Goal: Find specific page/section: Find specific page/section

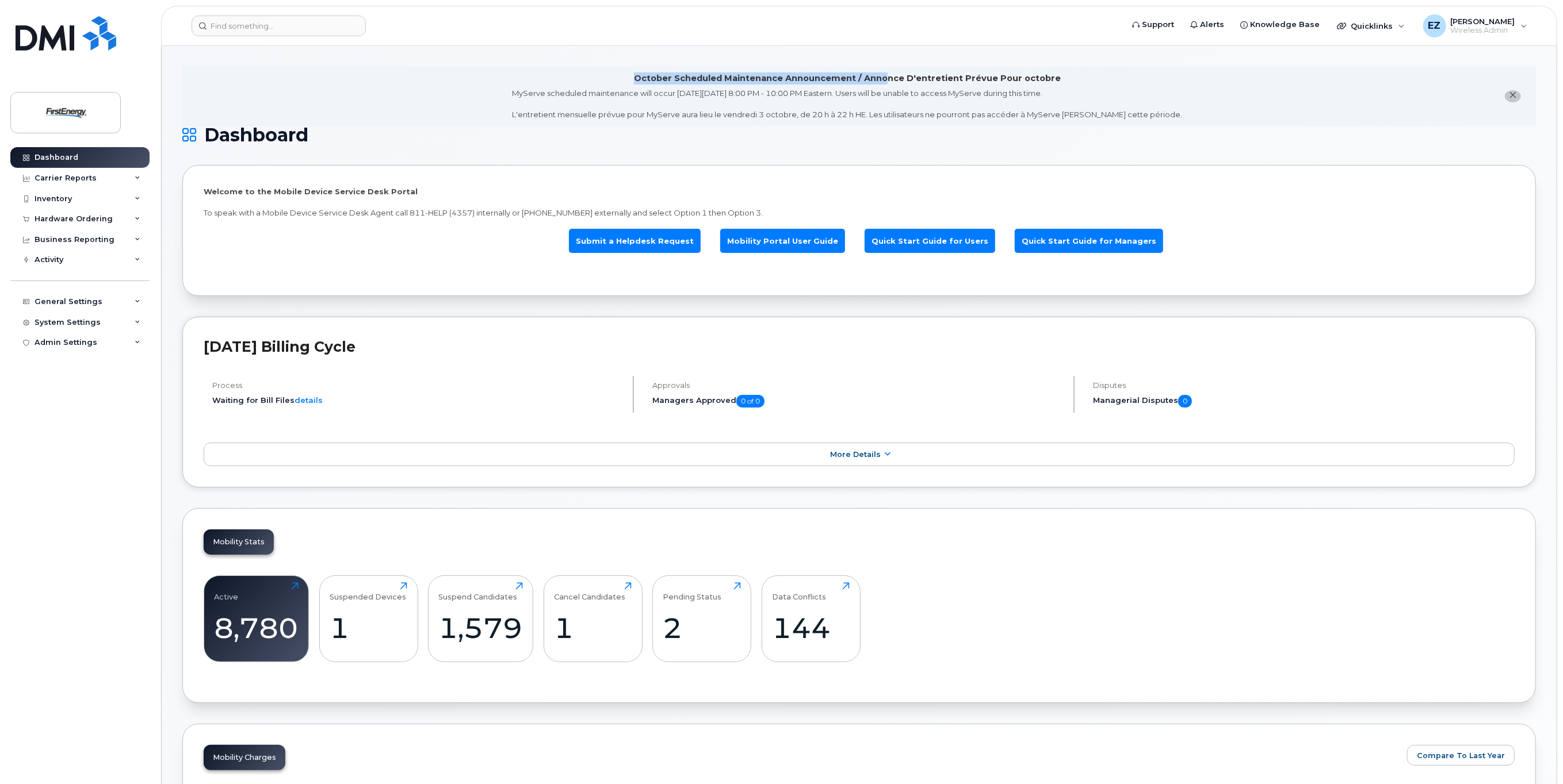
drag, startPoint x: 635, startPoint y: 78, endPoint x: 892, endPoint y: 77, distance: 257.0
click at [892, 77] on div "October Scheduled Maintenance Announcement / Annonce D'entretient Prévue Pour o…" at bounding box center [847, 96] width 670 height 48
drag, startPoint x: 624, startPoint y: 90, endPoint x: 569, endPoint y: 83, distance: 55.4
click at [625, 90] on div "MyServe scheduled maintenance will occur [DATE][DATE] 8:00 PM - 10:00 PM Easter…" at bounding box center [847, 104] width 670 height 32
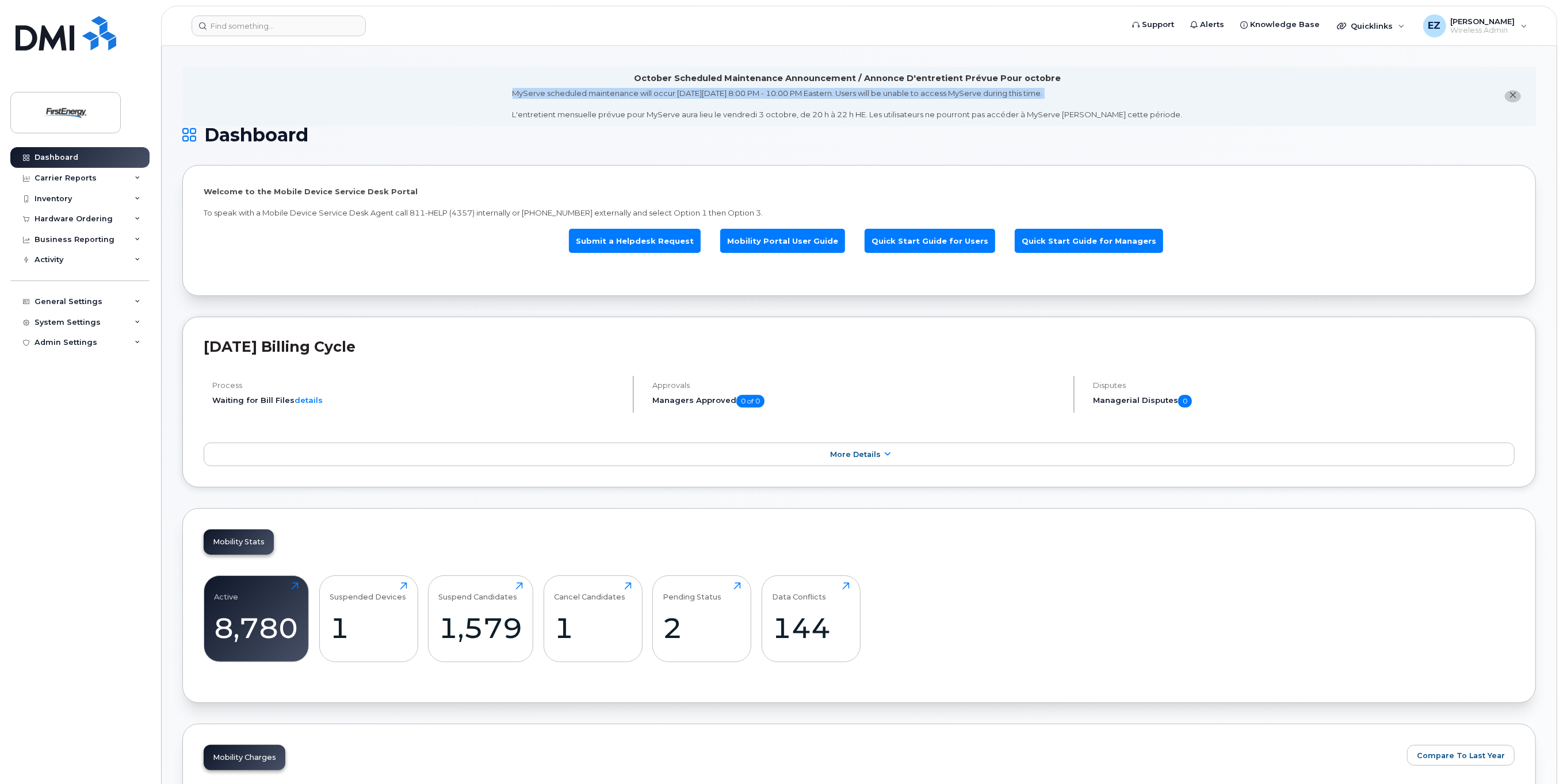
drag, startPoint x: 535, startPoint y: 93, endPoint x: 814, endPoint y: 102, distance: 279.1
click at [814, 102] on div "MyServe scheduled maintenance will occur [DATE][DATE] 8:00 PM - 10:00 PM Easter…" at bounding box center [847, 104] width 670 height 32
copy div "MyServe scheduled maintenance will occur [DATE][DATE] 8:00 PM - 10:00 PM Easter…"
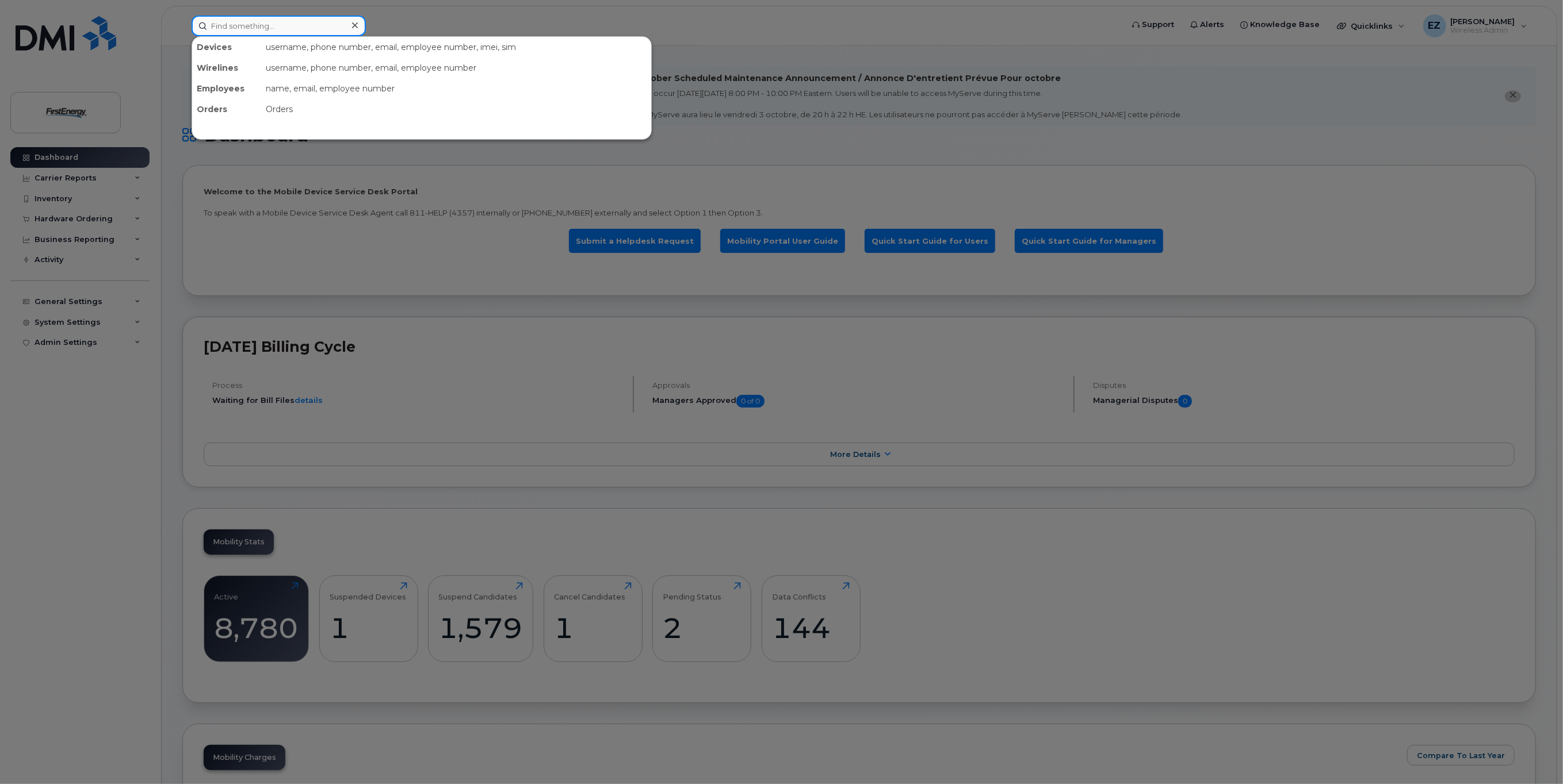
click at [239, 26] on input at bounding box center [278, 26] width 174 height 21
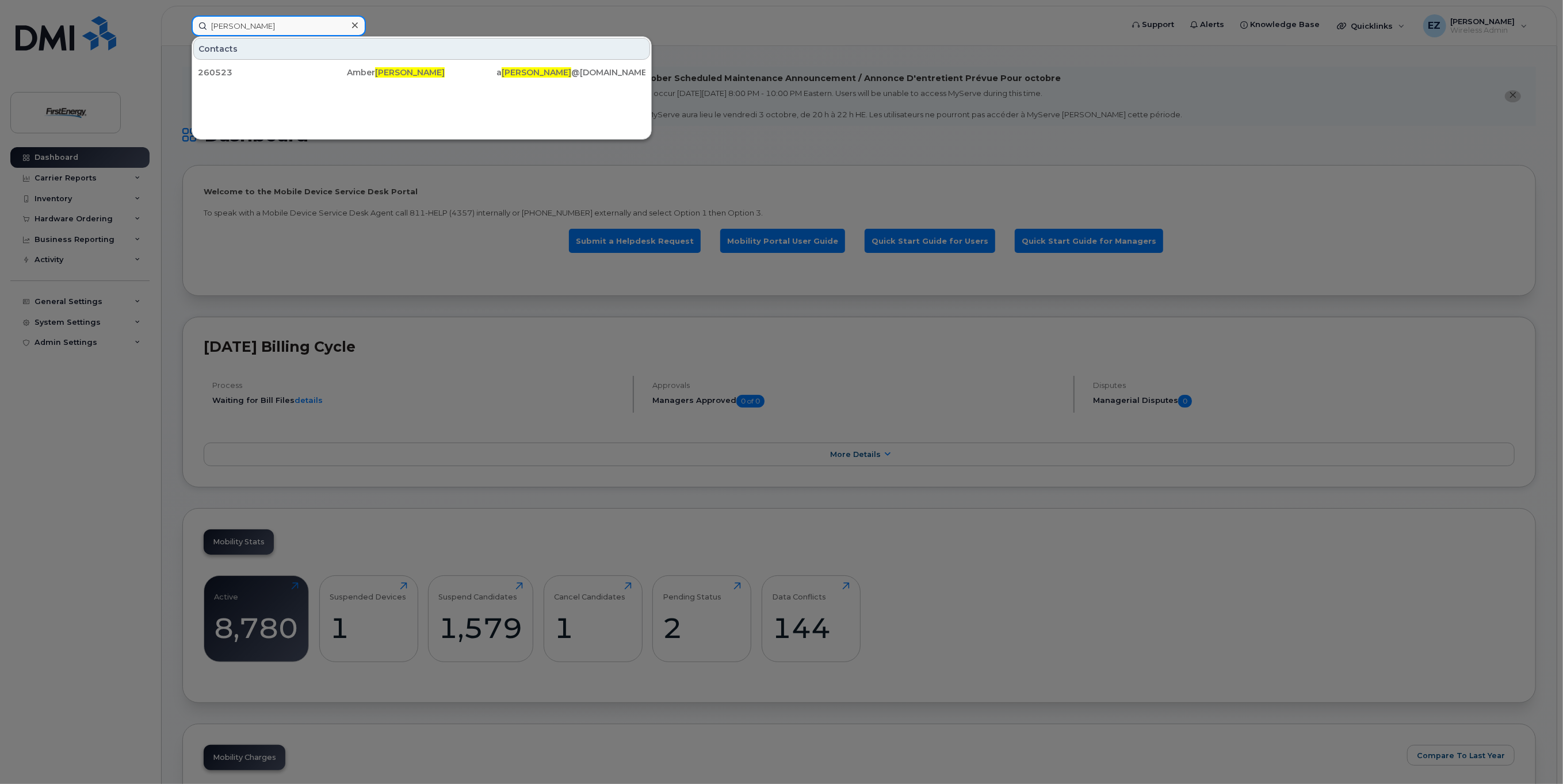
type input "[PERSON_NAME]"
